Goal: Task Accomplishment & Management: Use online tool/utility

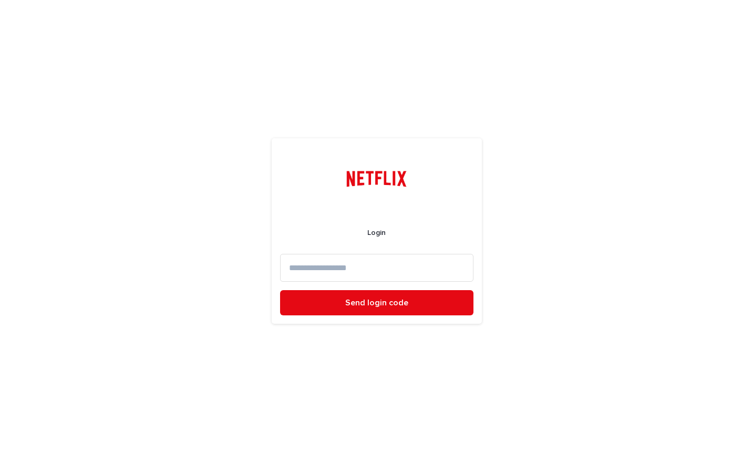
click at [403, 275] on input at bounding box center [376, 268] width 193 height 28
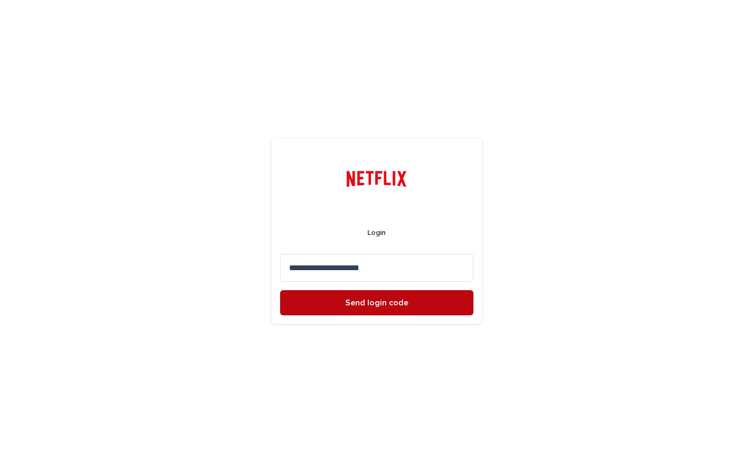
type input "**********"
click at [405, 309] on button "Send login code" at bounding box center [376, 302] width 193 height 25
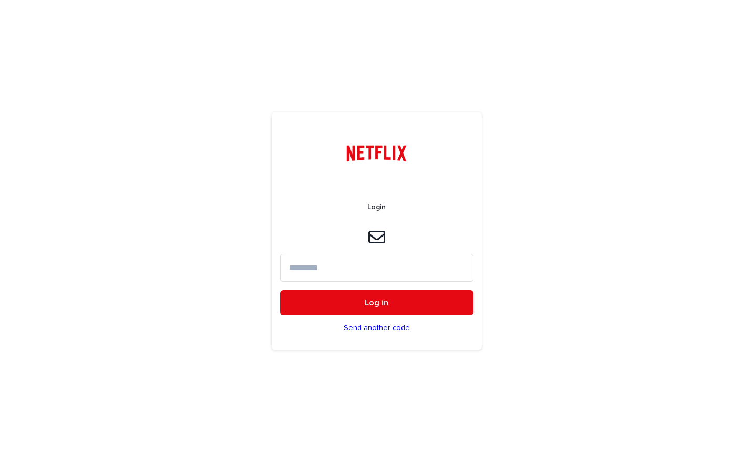
click at [399, 267] on input at bounding box center [376, 268] width 193 height 28
paste input "******"
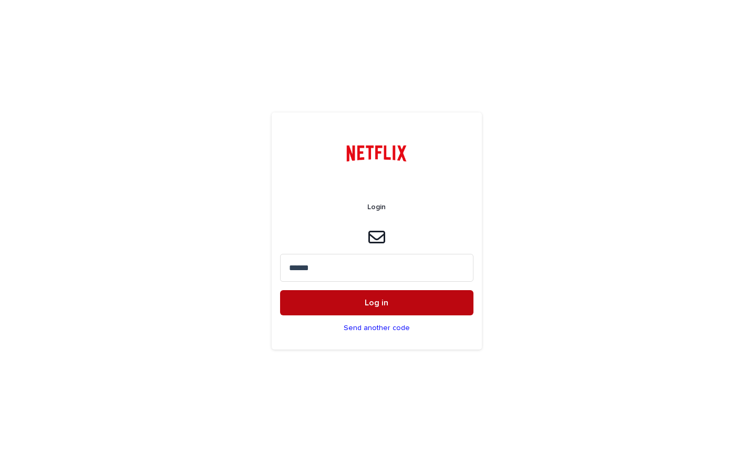
type input "******"
click at [401, 304] on button "Log in" at bounding box center [376, 302] width 193 height 25
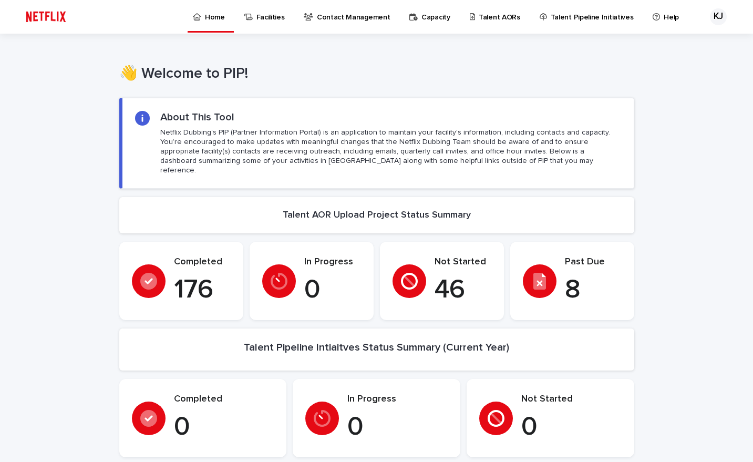
click at [485, 14] on p "Talent AORs" at bounding box center [500, 11] width 42 height 22
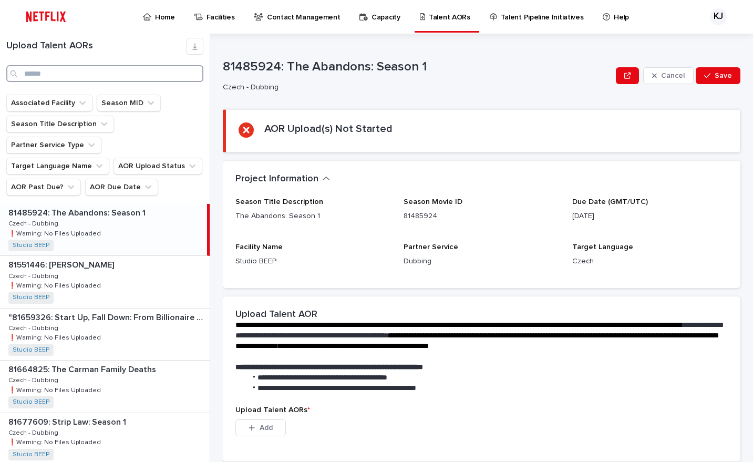
click at [159, 74] on input "Search" at bounding box center [104, 73] width 197 height 17
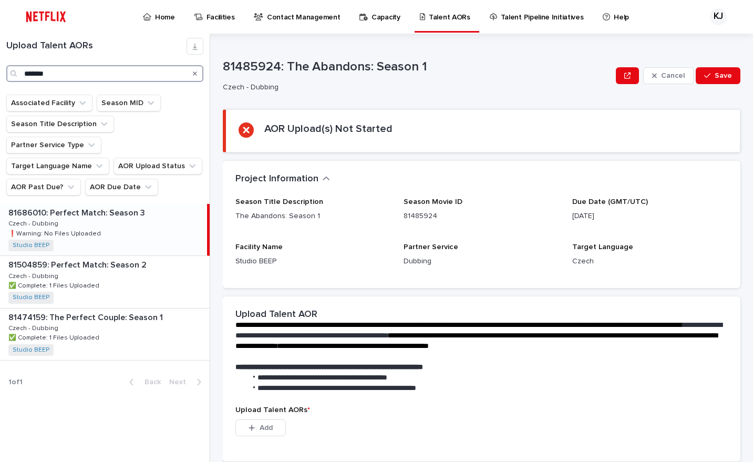
type input "*******"
click at [134, 204] on div "81686010: Perfect Match: Season 3 81686010: Perfect Match: Season 3 Czech - Dub…" at bounding box center [103, 229] width 207 height 51
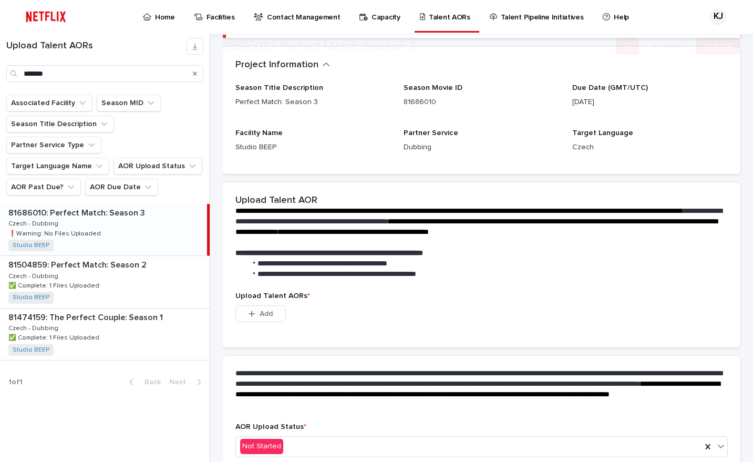
scroll to position [220, 0]
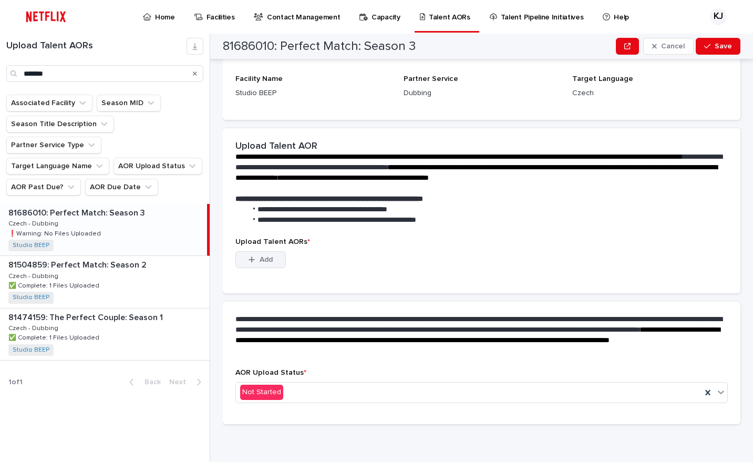
click at [276, 257] on button "Add" at bounding box center [260, 259] width 50 height 17
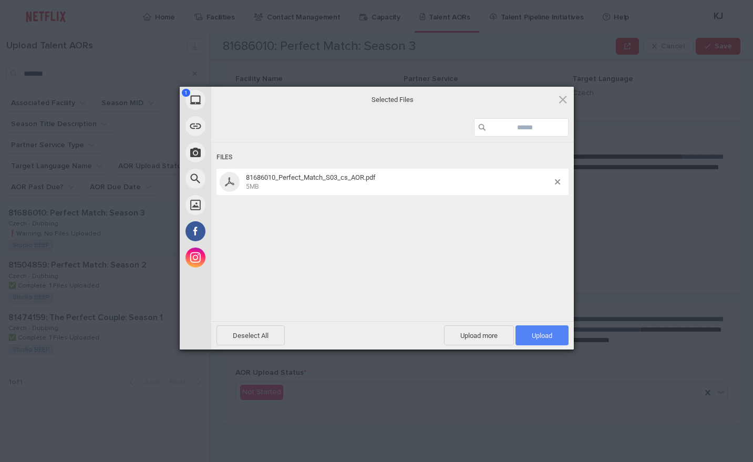
click at [542, 337] on span "Upload 1" at bounding box center [542, 336] width 20 height 8
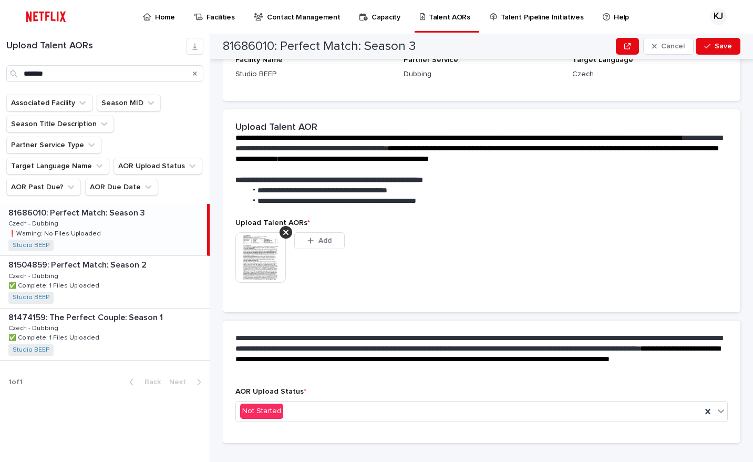
scroll to position [206, 0]
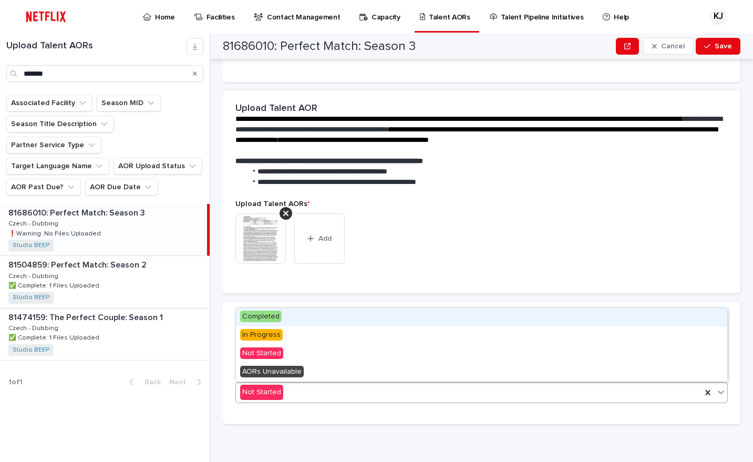
click at [463, 390] on div "Not Started" at bounding box center [468, 392] width 465 height 17
click at [450, 316] on div "Completed" at bounding box center [481, 317] width 491 height 18
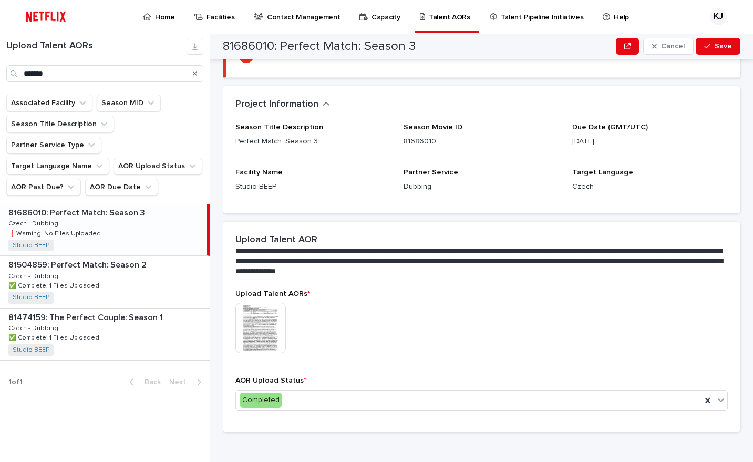
scroll to position [143, 0]
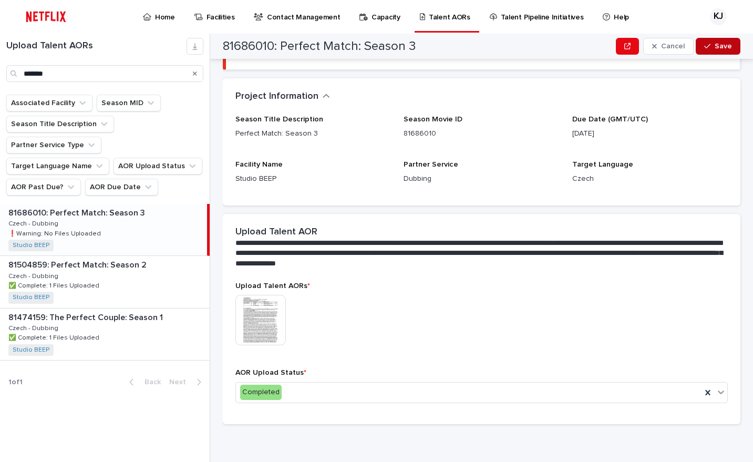
click at [716, 47] on span "Save" at bounding box center [723, 46] width 17 height 7
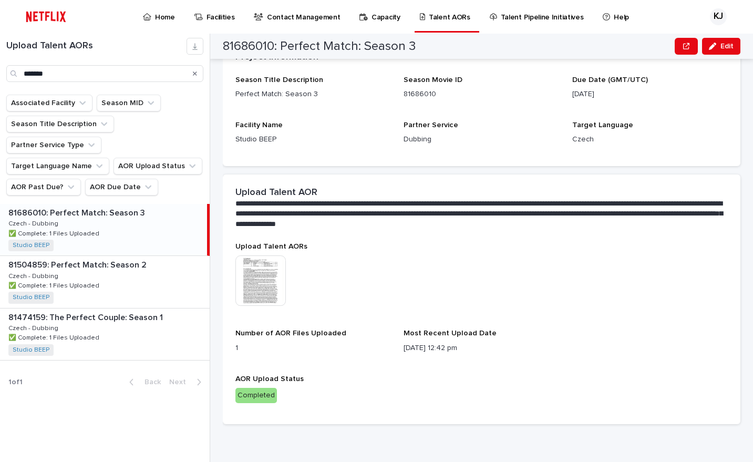
scroll to position [131, 0]
click at [194, 73] on icon "Search" at bounding box center [195, 73] width 4 height 4
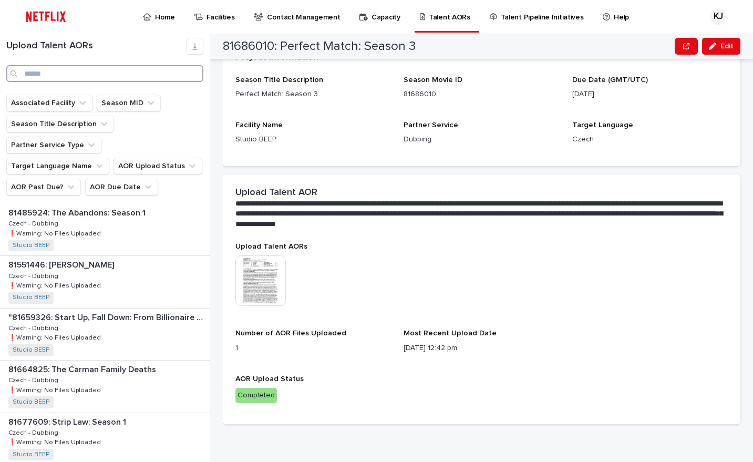
click at [195, 70] on input "Search" at bounding box center [104, 73] width 197 height 17
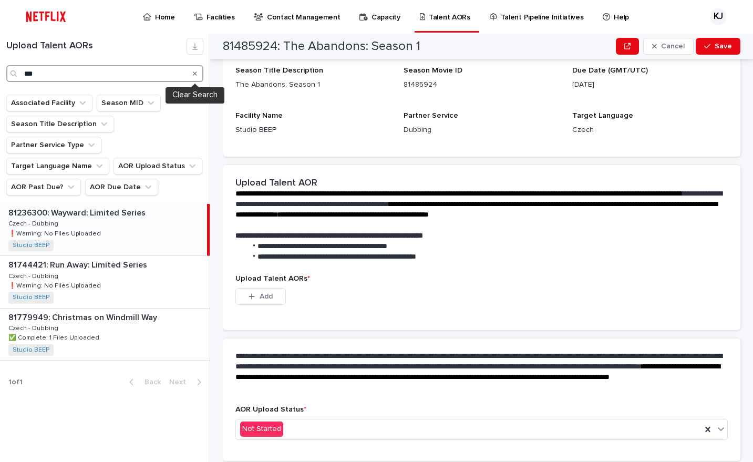
type input "***"
click at [164, 208] on div "81236300: Wayward: Limited Series 81236300: Wayward: Limited Series Czech - Dub…" at bounding box center [103, 229] width 207 height 51
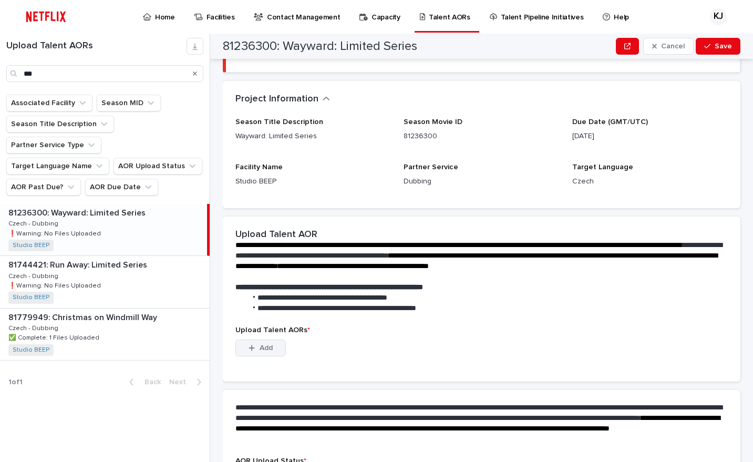
click at [274, 345] on button "Add" at bounding box center [260, 347] width 50 height 17
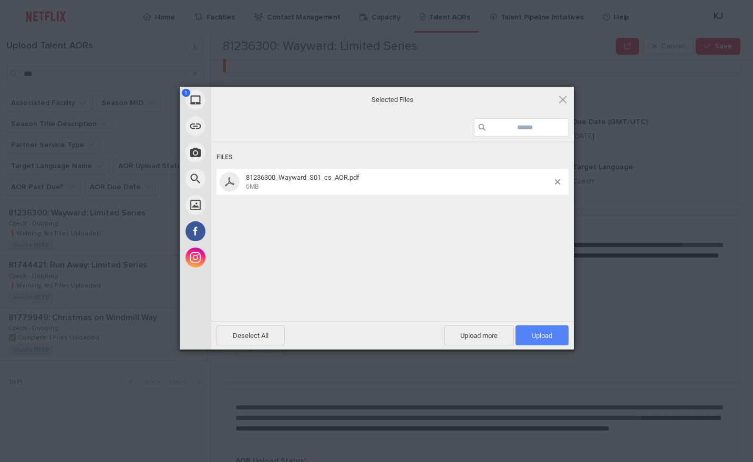
click at [543, 335] on span "Upload 1" at bounding box center [542, 336] width 20 height 8
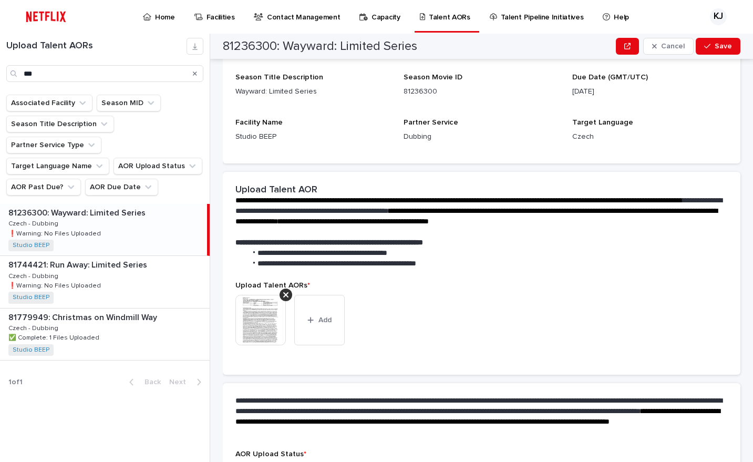
scroll to position [206, 0]
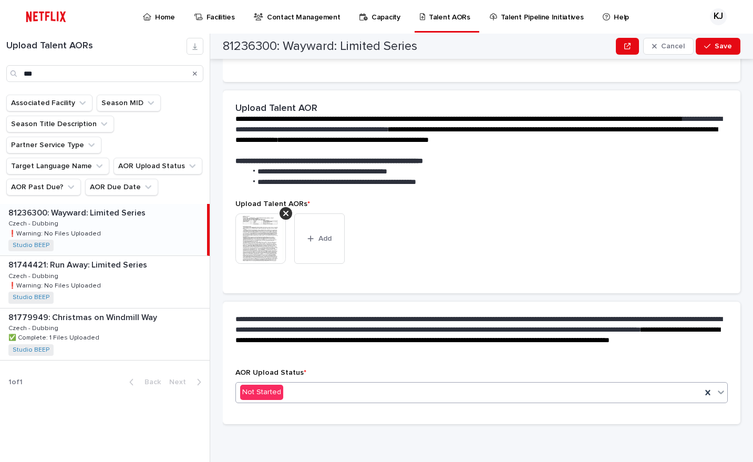
click at [429, 388] on div "Not Started" at bounding box center [468, 392] width 465 height 17
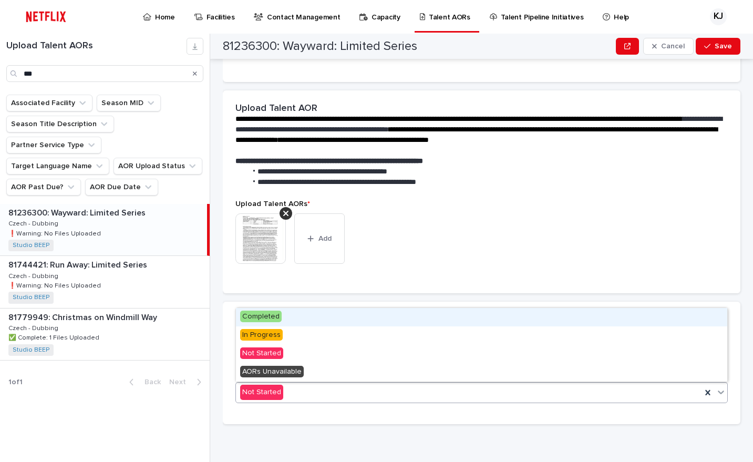
click at [421, 320] on div "Completed" at bounding box center [481, 317] width 491 height 18
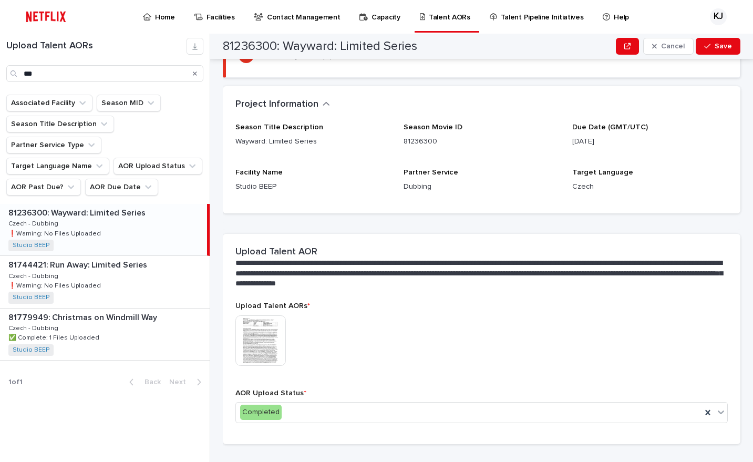
scroll to position [143, 0]
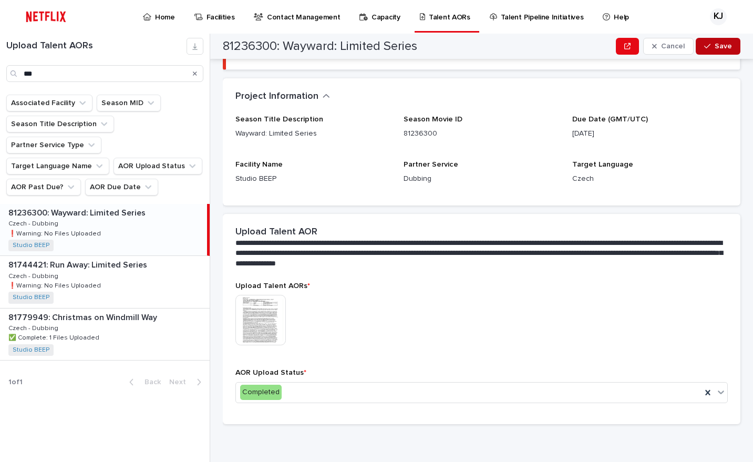
click at [729, 53] on button "Save" at bounding box center [718, 46] width 45 height 17
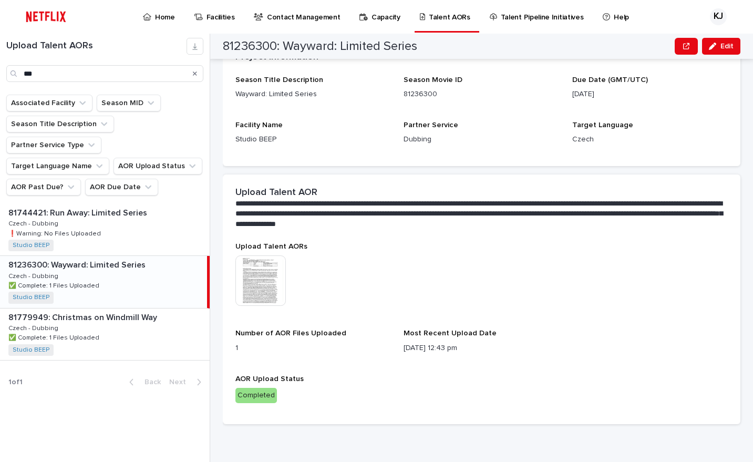
scroll to position [131, 0]
